Goal: Complete application form: Complete application form

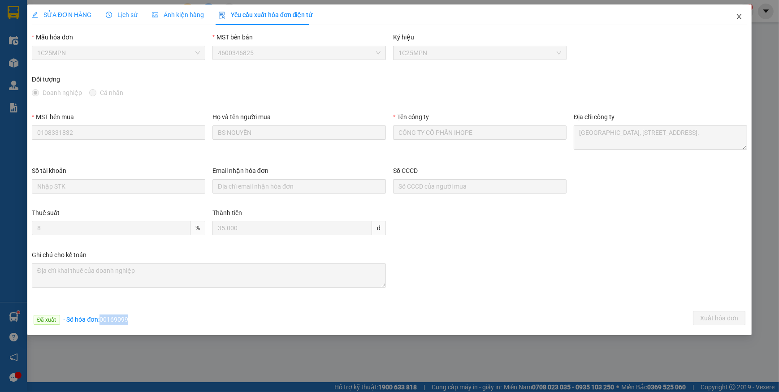
click at [738, 17] on icon "close" at bounding box center [738, 16] width 7 height 7
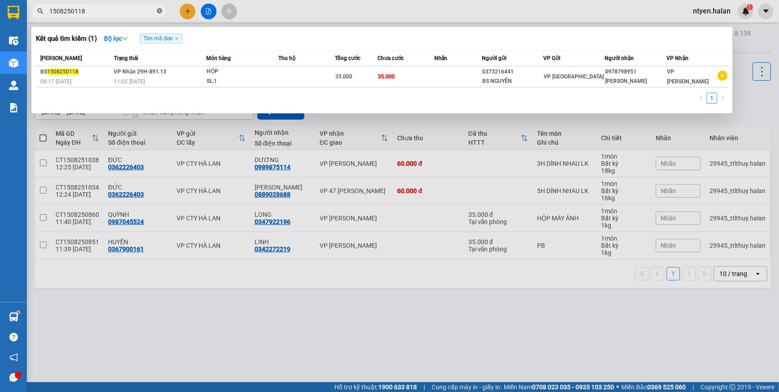
click at [160, 12] on icon "close-circle" at bounding box center [159, 10] width 5 height 5
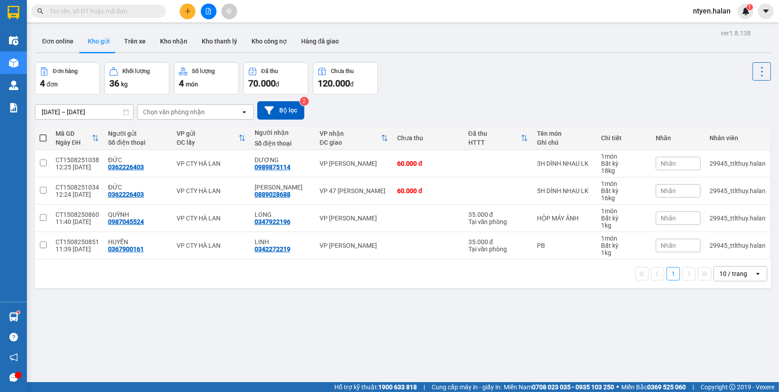
click at [144, 12] on input "text" at bounding box center [102, 11] width 106 height 10
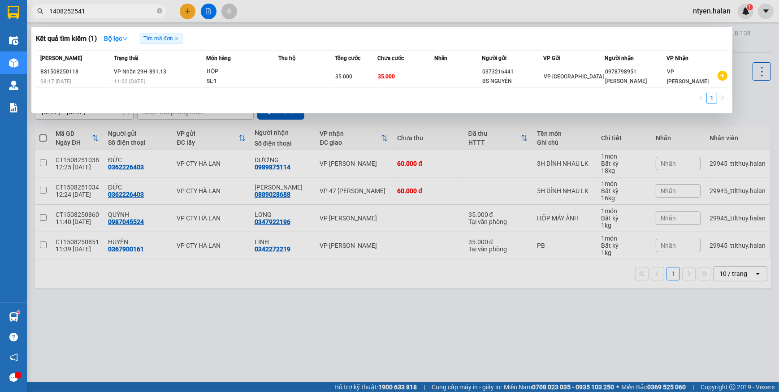
type input "1408252541"
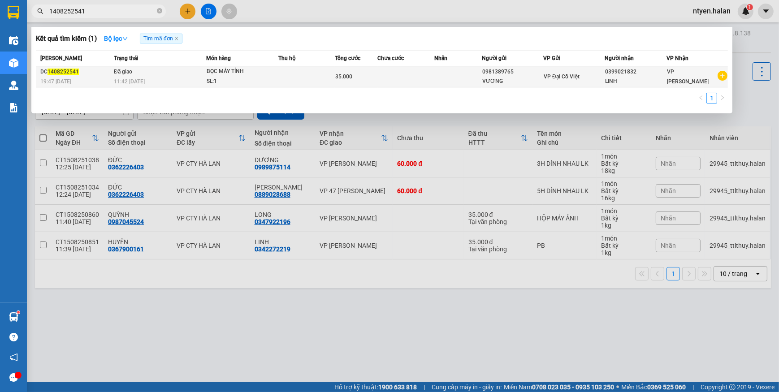
click at [126, 78] on span "11:42 [DATE]" at bounding box center [129, 81] width 31 height 6
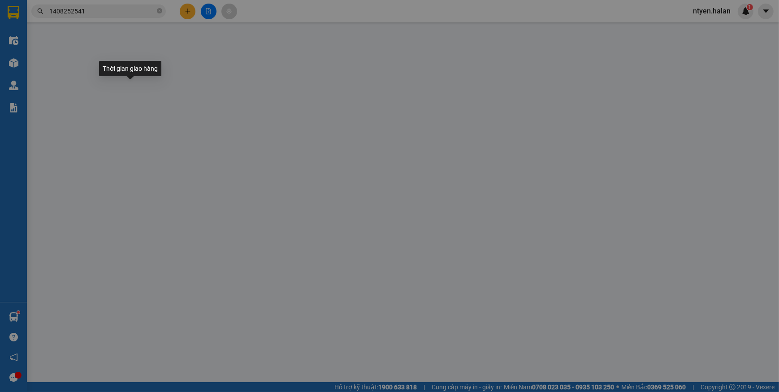
type input "0981389765"
type input "VƯƠNG"
type input "0399021832"
type input "LINH"
type input "35.000"
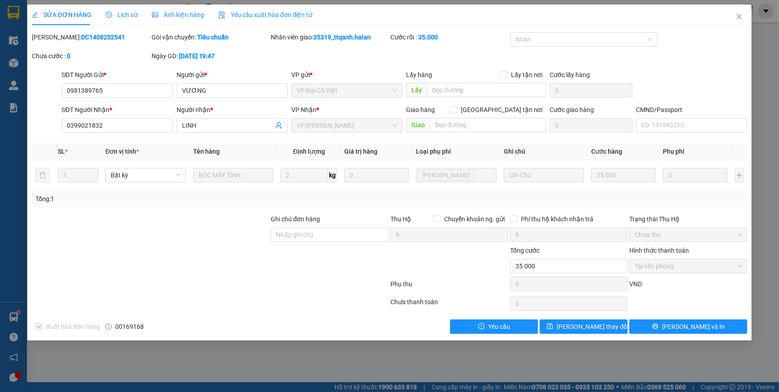
click at [255, 15] on span "Yêu cầu xuất hóa đơn điện tử" at bounding box center [265, 14] width 95 height 7
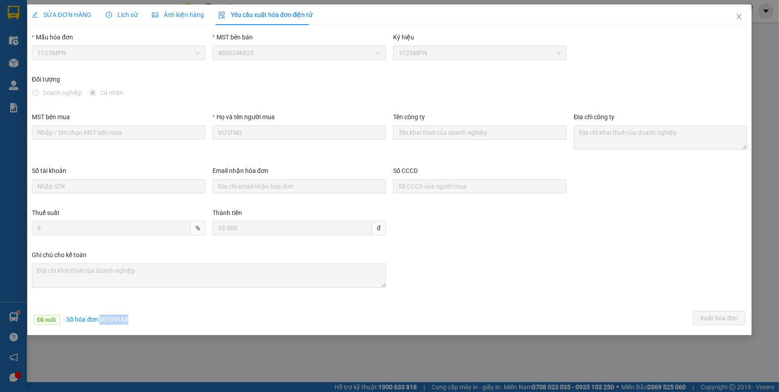
drag, startPoint x: 100, startPoint y: 320, endPoint x: 145, endPoint y: 318, distance: 44.9
click at [145, 318] on div "Đã xuất · Số hóa đơn: 00169168 Xuất hóa đơn" at bounding box center [389, 319] width 719 height 17
copy span "00169168"
click at [738, 17] on icon "close" at bounding box center [738, 16] width 7 height 7
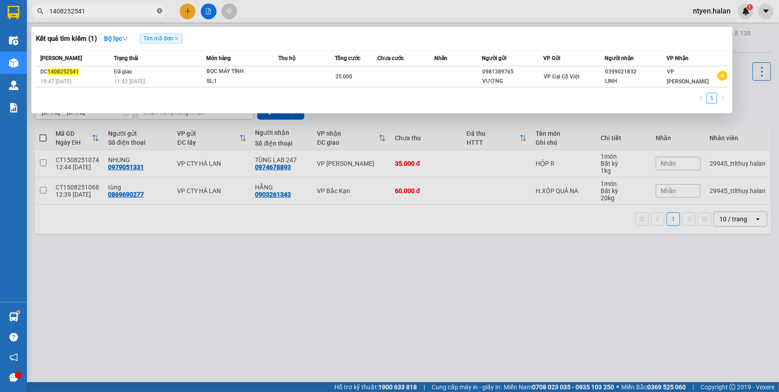
click at [159, 12] on icon "close-circle" at bounding box center [159, 10] width 5 height 5
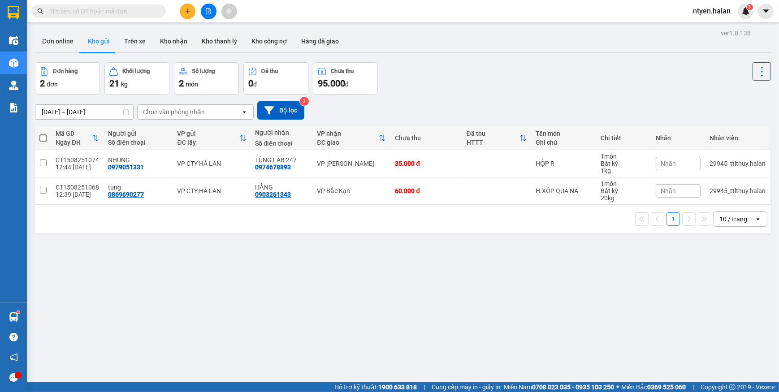
click at [150, 12] on input "text" at bounding box center [102, 11] width 106 height 10
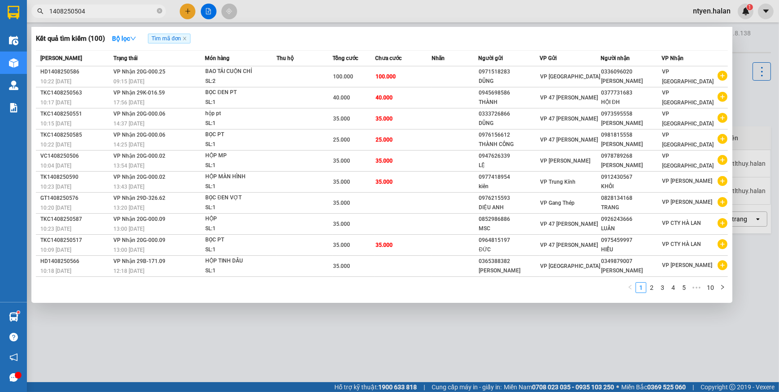
type input "1408250504"
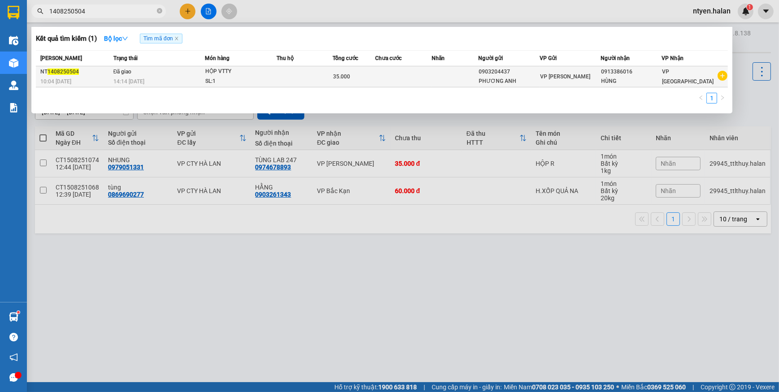
click at [158, 72] on td "Đã giao 14:14 [DATE]" at bounding box center [158, 76] width 94 height 21
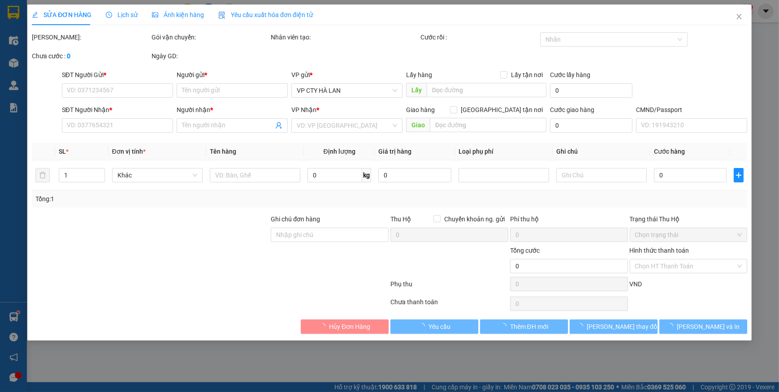
type input "0903204437"
type input "PHƯƠNG ANH"
type input "0913386016"
type input "HÙNG"
type input "35.000"
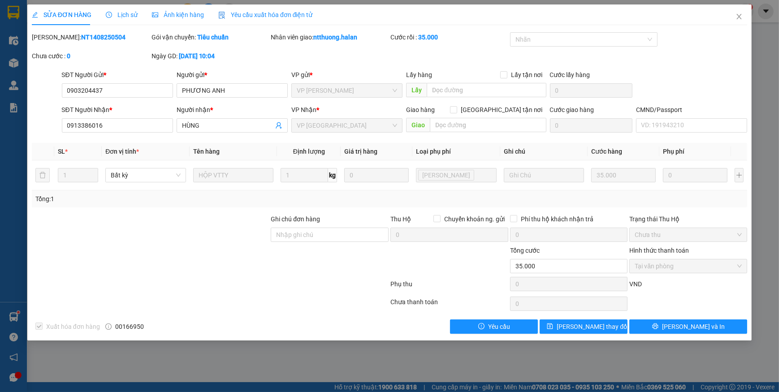
click at [250, 13] on span "Yêu cầu xuất hóa đơn điện tử" at bounding box center [265, 14] width 95 height 7
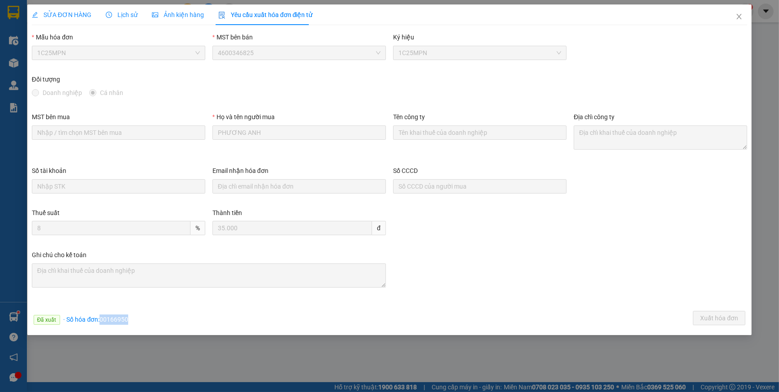
drag, startPoint x: 99, startPoint y: 320, endPoint x: 167, endPoint y: 320, distance: 68.1
click at [167, 320] on div "Đã xuất · Số hóa đơn: 00166950 Xuất hóa đơn" at bounding box center [389, 319] width 719 height 17
copy span "00166950"
click at [737, 17] on icon "close" at bounding box center [738, 16] width 7 height 7
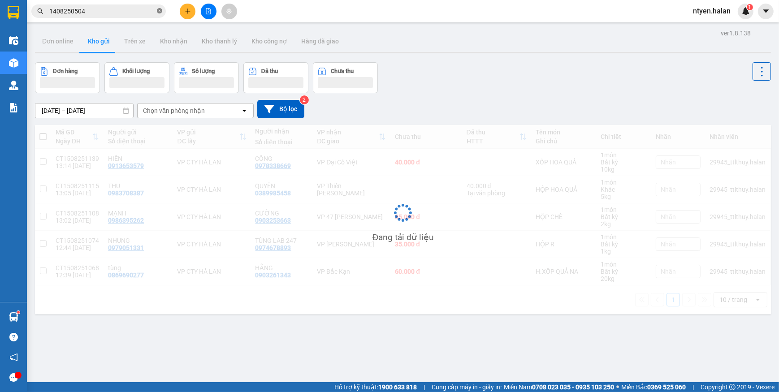
click at [157, 12] on icon "close-circle" at bounding box center [159, 10] width 5 height 5
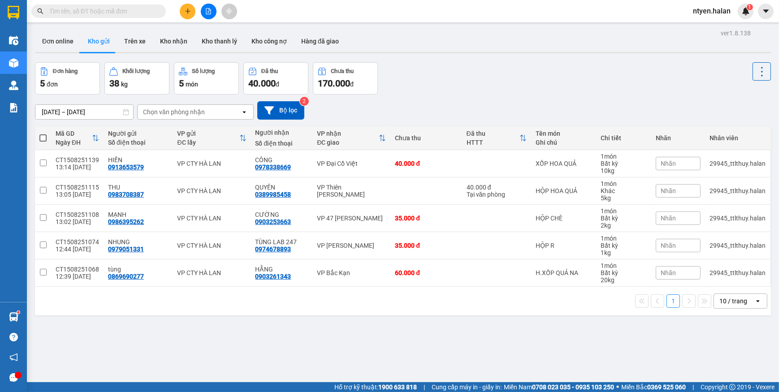
click at [149, 11] on input "text" at bounding box center [102, 11] width 106 height 10
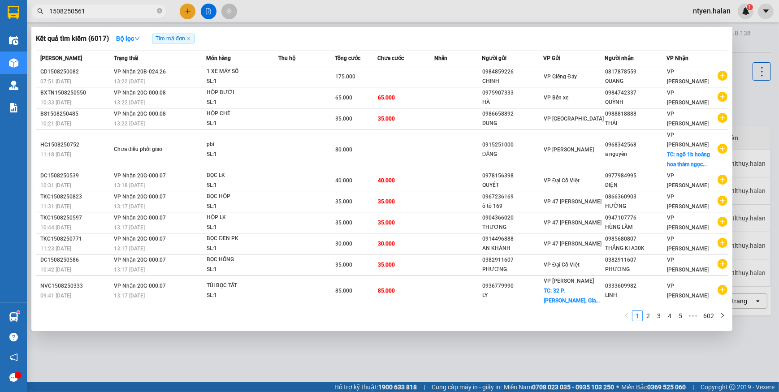
type input "1508250561"
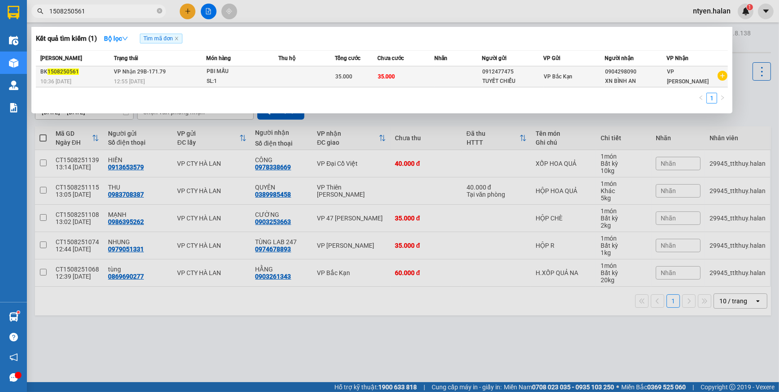
click at [195, 77] on div "12:55 [DATE]" at bounding box center [160, 82] width 92 height 10
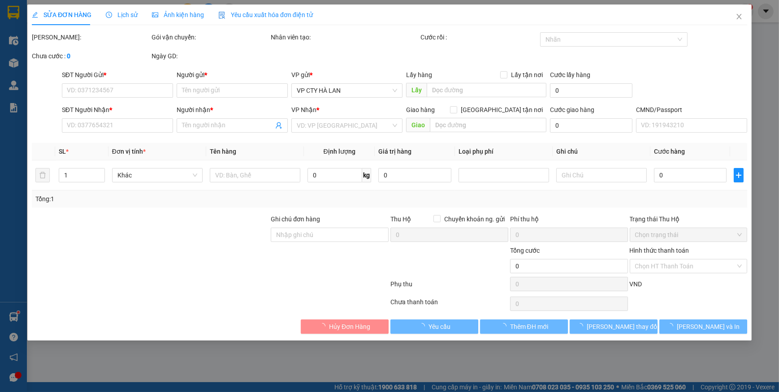
type input "0912477475"
type input "TUYẾT CHIỂU"
type input "0904298090"
type input "XN BÌNH AN"
type input "35.000"
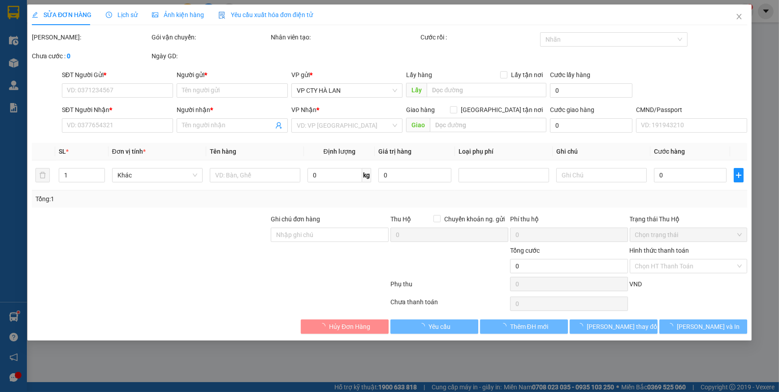
type input "35.000"
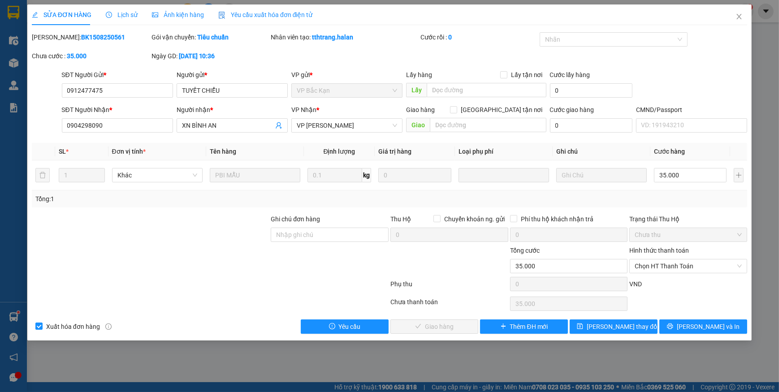
click at [252, 16] on span "Yêu cầu xuất hóa đơn điện tử" at bounding box center [265, 14] width 95 height 7
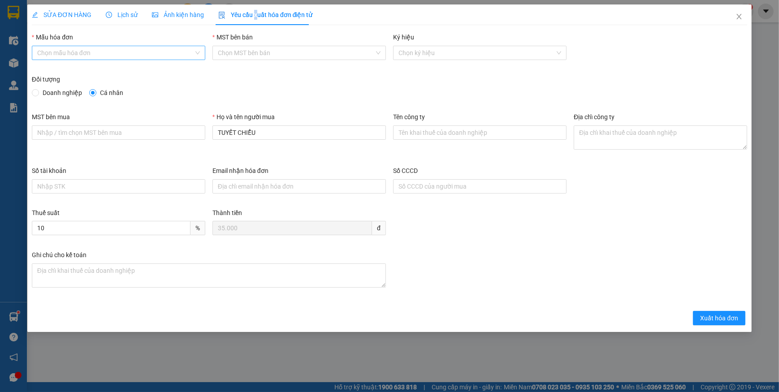
click at [63, 52] on input "Mẫu hóa đơn" at bounding box center [115, 52] width 156 height 13
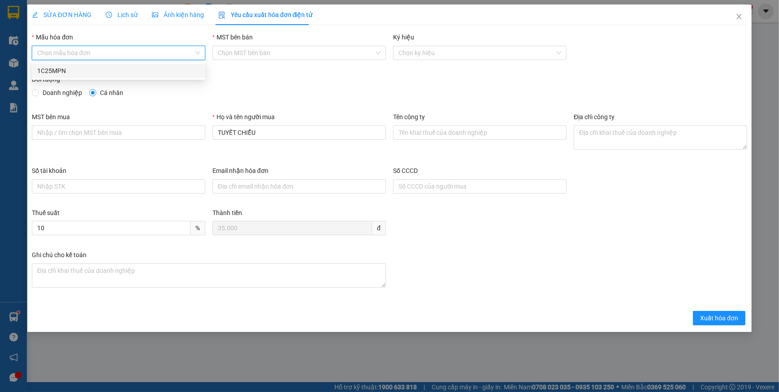
click at [55, 67] on div "1C25MPN" at bounding box center [118, 71] width 163 height 10
type input "8"
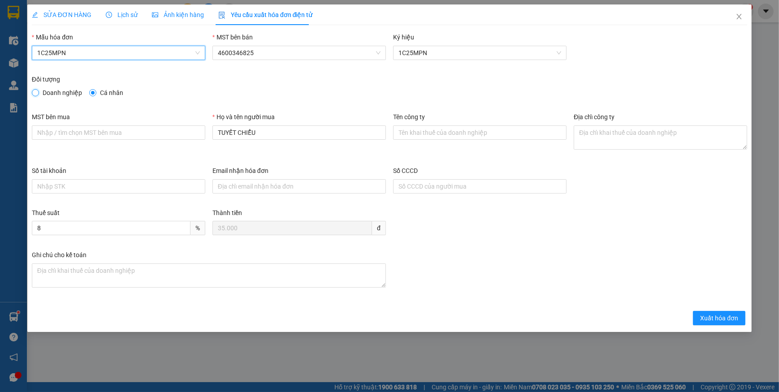
click at [37, 93] on input "Doanh nghiệp" at bounding box center [35, 92] width 6 height 6
radio input "true"
radio input "false"
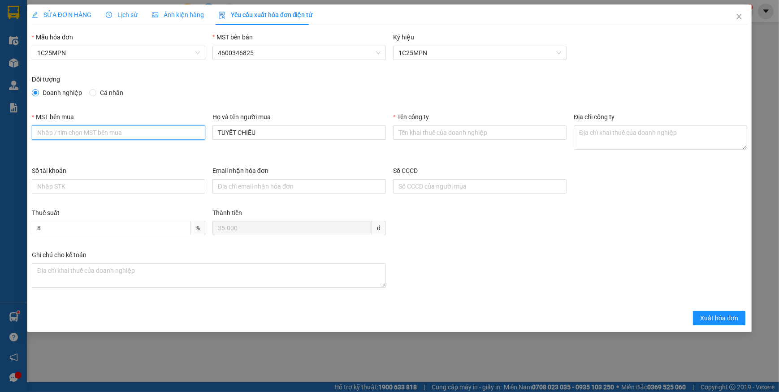
click at [93, 136] on input "MST bên mua" at bounding box center [118, 132] width 173 height 14
type input "V"
click at [76, 127] on input "V" at bounding box center [118, 132] width 173 height 14
paste input "4601140922"
type input "4601140922"
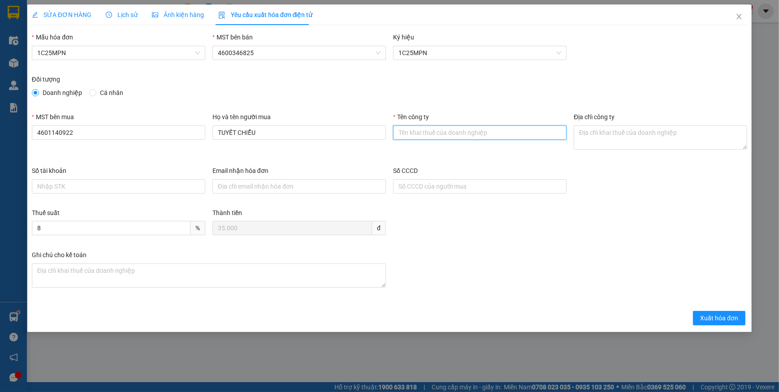
click at [471, 133] on input "Tên công ty" at bounding box center [479, 132] width 173 height 14
click at [67, 11] on span "SỬA ĐƠN HÀNG" at bounding box center [62, 14] width 60 height 7
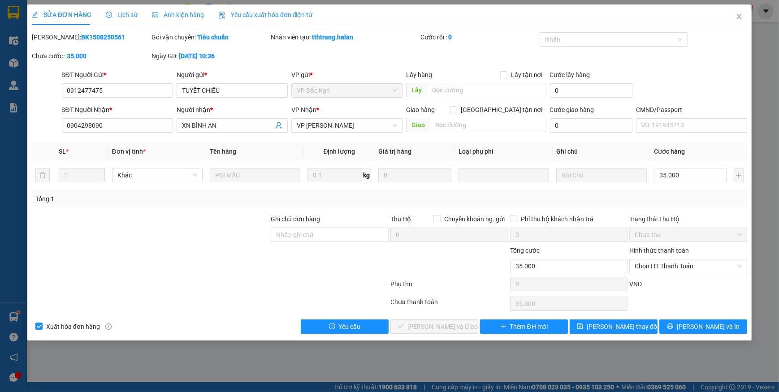
click at [268, 13] on span "Yêu cầu xuất hóa đơn điện tử" at bounding box center [265, 14] width 95 height 7
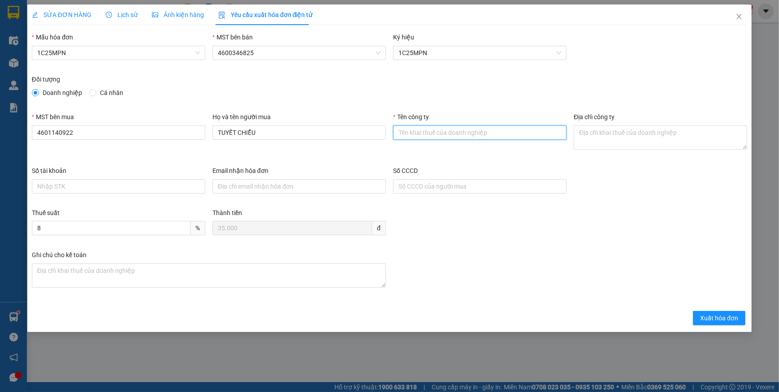
click at [427, 131] on input "Tên công ty" at bounding box center [479, 132] width 173 height 14
paste input "CÔNG TY TNHH TBYT VÀ XÉT NGHIỆM BÌNH AN"
type input "CÔNG TY TNHH TBYT VÀ XÉT NGHIỆM BÌNH AN"
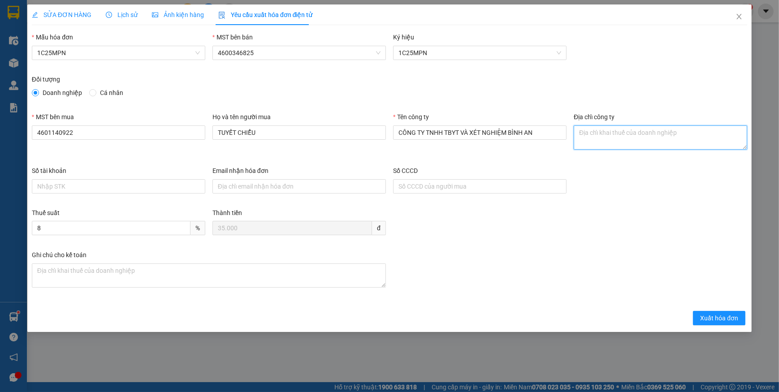
click at [612, 137] on textarea "Địa chỉ công ty" at bounding box center [660, 137] width 173 height 24
paste textarea "Số 26A, [STREET_ADDRESS][PERSON_NAME][PERSON_NAME]."
type textarea "Số 26A, [STREET_ADDRESS][PERSON_NAME][PERSON_NAME]."
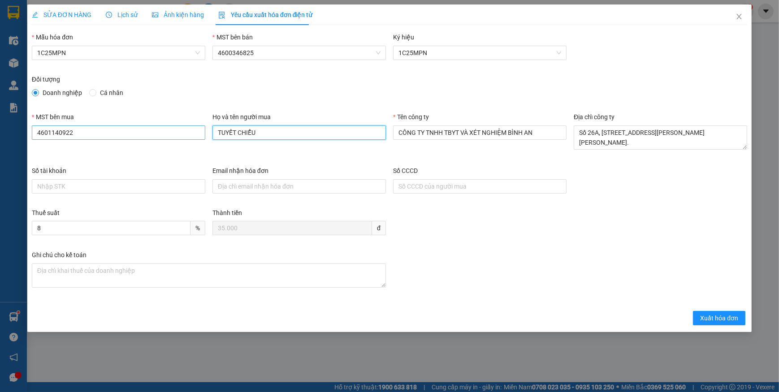
drag, startPoint x: 264, startPoint y: 134, endPoint x: 188, endPoint y: 132, distance: 76.2
click at [188, 132] on div "MST bên mua 4601140922 Họ và tên người mua TUYẾT CHIỂU Tên công ty CÔNG TY TNHH…" at bounding box center [389, 139] width 722 height 54
type input "XN BÌNH AN"
click at [708, 318] on span "Xuất hóa đơn" at bounding box center [719, 318] width 38 height 10
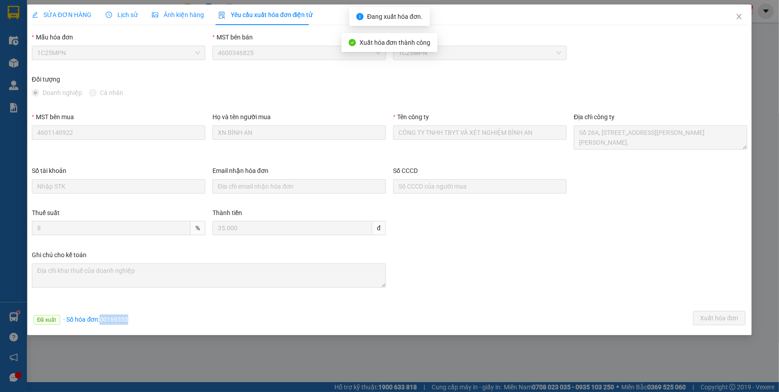
drag, startPoint x: 100, startPoint y: 318, endPoint x: 150, endPoint y: 321, distance: 49.8
click at [150, 321] on div "Đã xuất · Số hóa đơn: 00169355 Xuất hóa đơn" at bounding box center [389, 319] width 719 height 17
copy span "00169355"
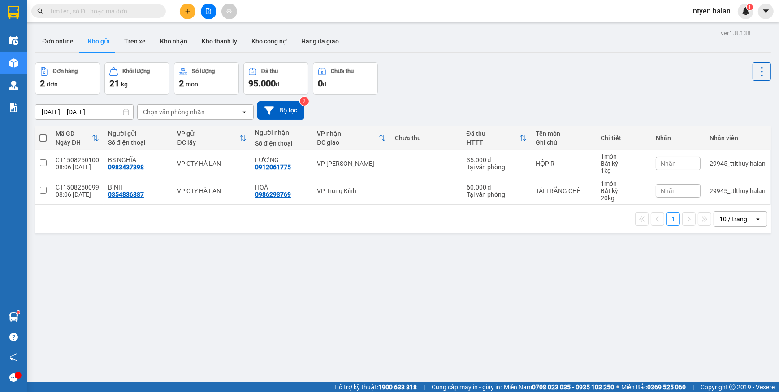
click at [135, 9] on input "text" at bounding box center [102, 11] width 106 height 10
paste input "1508250362"
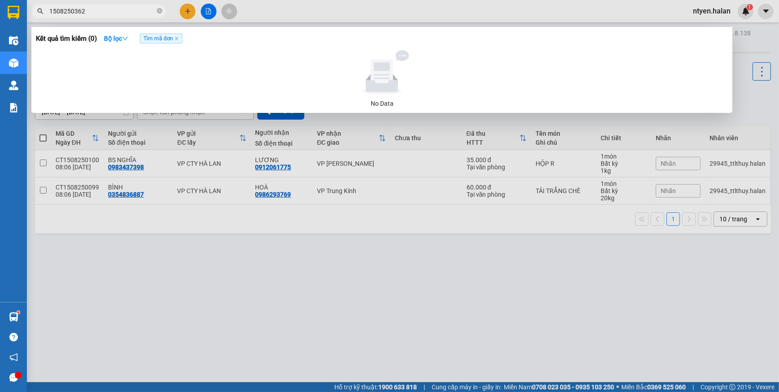
type input "1508250362"
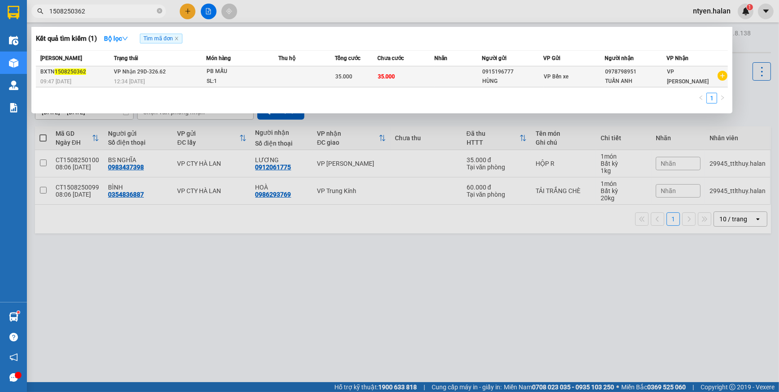
click at [130, 73] on span "VP Nhận 29D-326.62" at bounding box center [140, 72] width 52 height 6
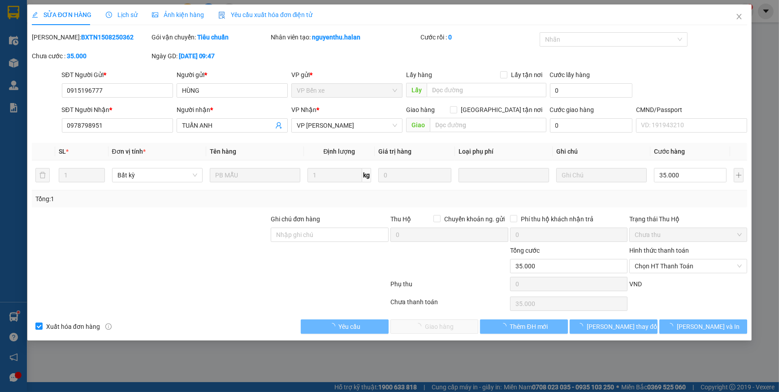
type input "0915196777"
type input "HÙNG"
type input "0978798951"
type input "TUẤN ANH"
type input "35.000"
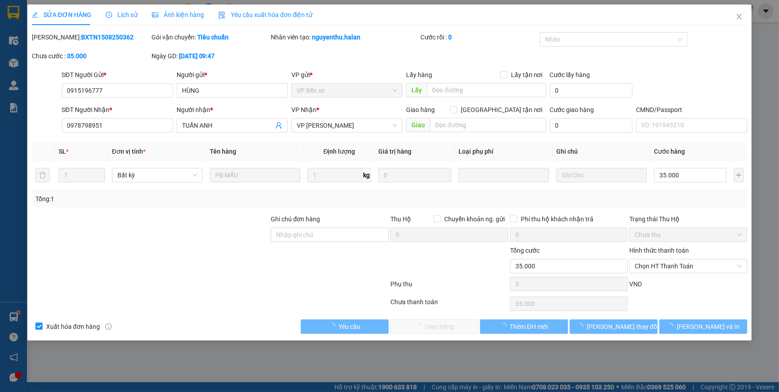
type input "35.000"
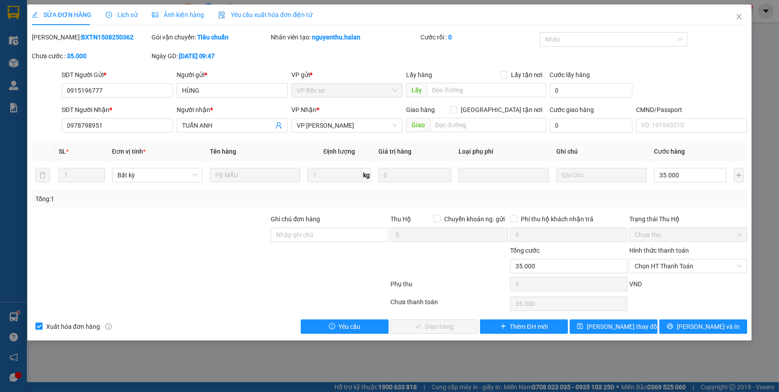
drag, startPoint x: 251, startPoint y: 14, endPoint x: 165, endPoint y: 30, distance: 88.0
click at [252, 14] on span "Yêu cầu xuất hóa đơn điện tử" at bounding box center [265, 14] width 95 height 7
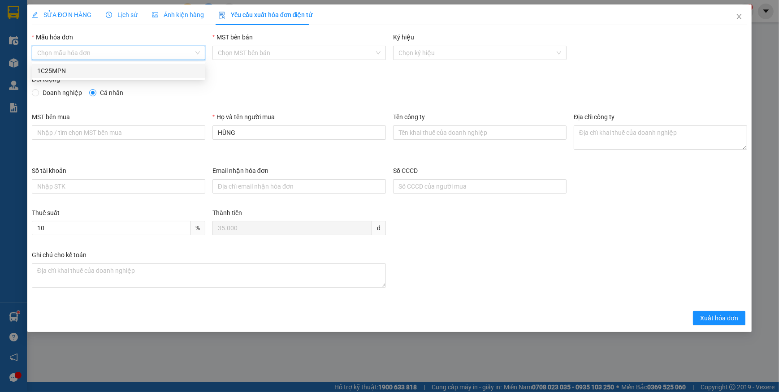
click at [60, 52] on input "Mẫu hóa đơn" at bounding box center [115, 52] width 156 height 13
click at [49, 69] on div "1C25MPN" at bounding box center [118, 71] width 163 height 10
type input "8"
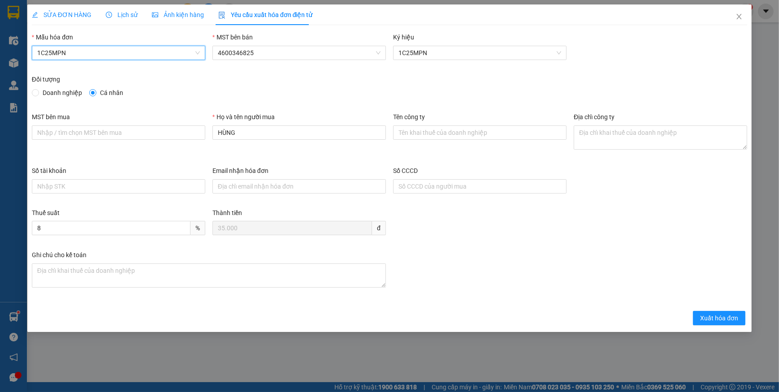
drag, startPoint x: 39, startPoint y: 90, endPoint x: 43, endPoint y: 95, distance: 6.1
click at [39, 91] on span "Doanh nghiệp" at bounding box center [62, 93] width 47 height 10
click at [38, 91] on input "Doanh nghiệp" at bounding box center [35, 92] width 6 height 6
radio input "true"
radio input "false"
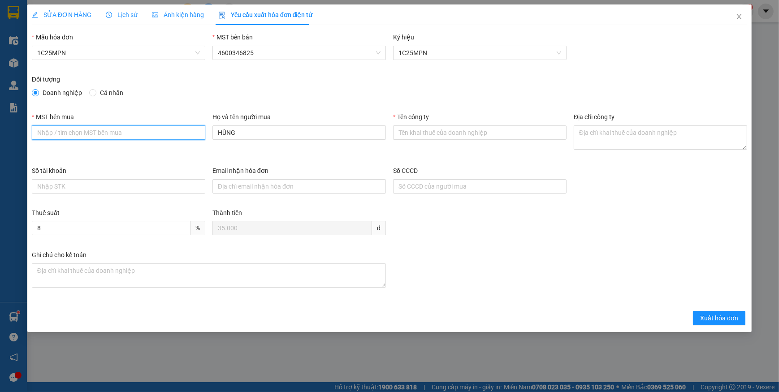
click at [74, 130] on input "MST bên mua" at bounding box center [118, 132] width 173 height 14
paste input "0108331832"
type input "0108331832"
click at [413, 134] on input "Tên công ty" at bounding box center [479, 132] width 173 height 14
paste input "CÔNG TY CỔ PHẦN IHOPE"
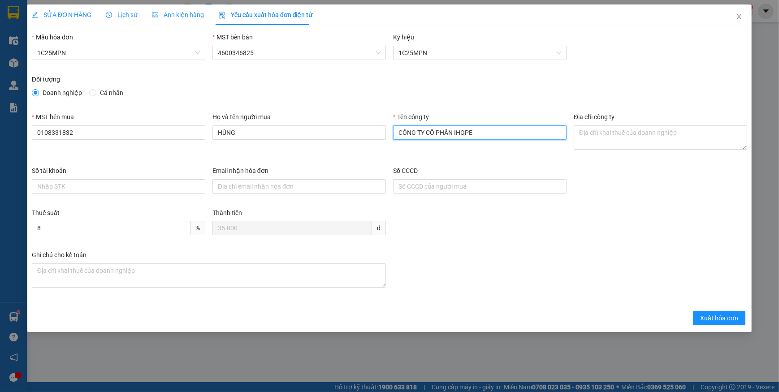
type input "CÔNG TY CỔ PHẦN IHOPE"
drag, startPoint x: 592, startPoint y: 133, endPoint x: 587, endPoint y: 140, distance: 9.0
click at [592, 134] on textarea "Địa chỉ công ty" at bounding box center [660, 137] width 173 height 24
paste textarea "[GEOGRAPHIC_DATA], [STREET_ADDRESS]."
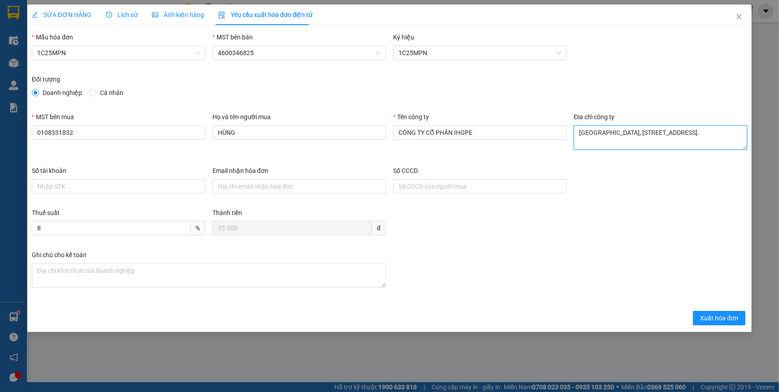
type textarea "[GEOGRAPHIC_DATA], [STREET_ADDRESS]."
click at [58, 18] on span "SỬA ĐƠN HÀNG" at bounding box center [62, 14] width 60 height 7
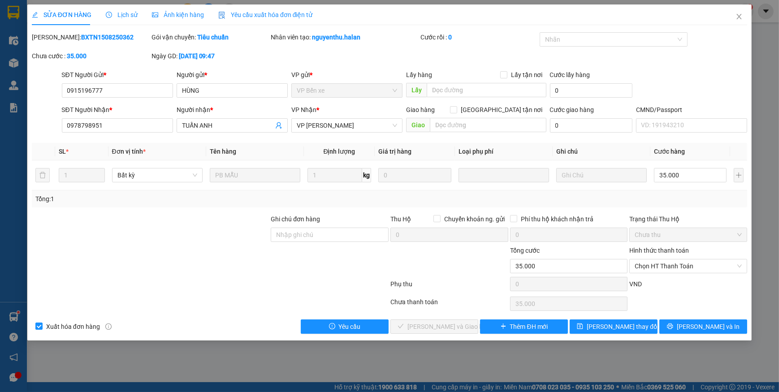
drag, startPoint x: 259, startPoint y: 14, endPoint x: 164, endPoint y: 31, distance: 95.7
click at [258, 14] on span "Yêu cầu xuất hóa đơn điện tử" at bounding box center [265, 14] width 95 height 7
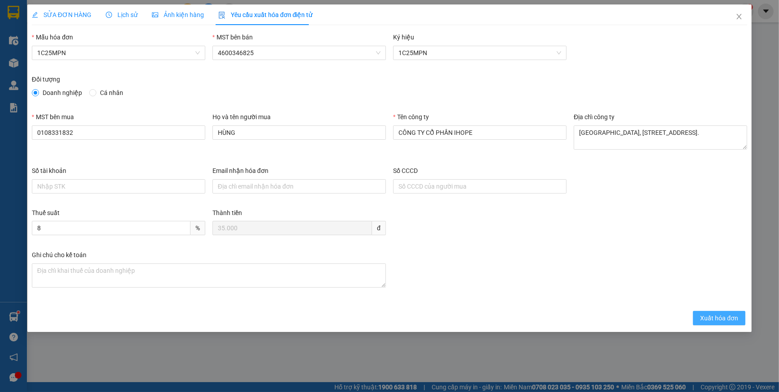
click at [715, 314] on span "Xuất hóa đơn" at bounding box center [719, 318] width 38 height 10
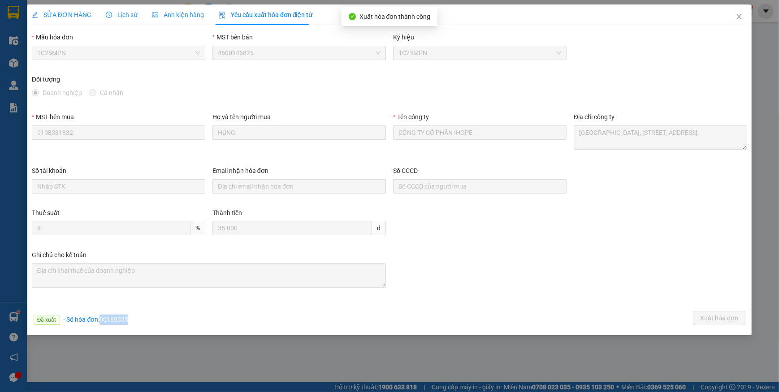
drag, startPoint x: 100, startPoint y: 314, endPoint x: 134, endPoint y: 322, distance: 34.9
click at [134, 322] on div "Đã xuất · Số hóa đơn: 00169335 Xuất hóa đơn" at bounding box center [389, 319] width 719 height 17
copy span "00169335"
